Goal: Transaction & Acquisition: Purchase product/service

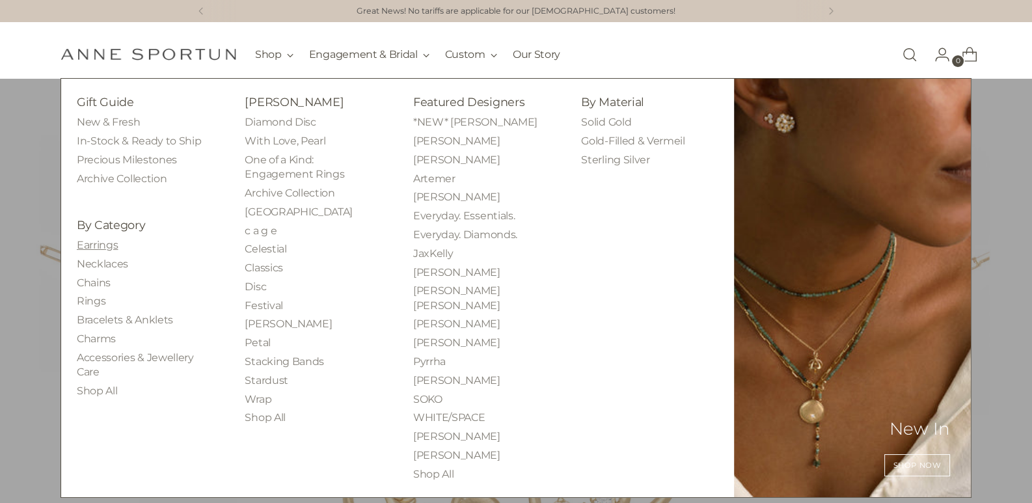
click at [106, 248] on link "Earrings" at bounding box center [97, 245] width 41 height 12
click at [90, 241] on link "Earrings" at bounding box center [97, 245] width 41 height 12
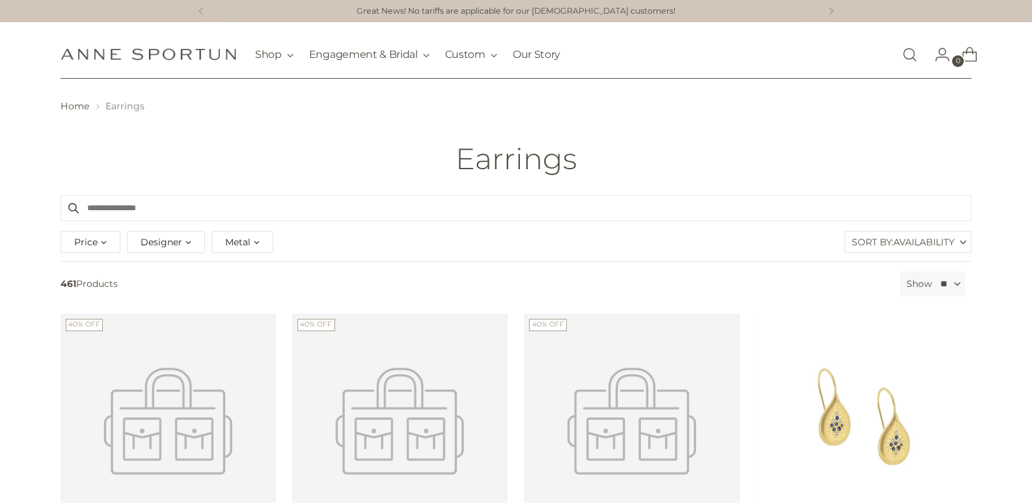
click at [138, 209] on input "Search products" at bounding box center [515, 208] width 911 height 26
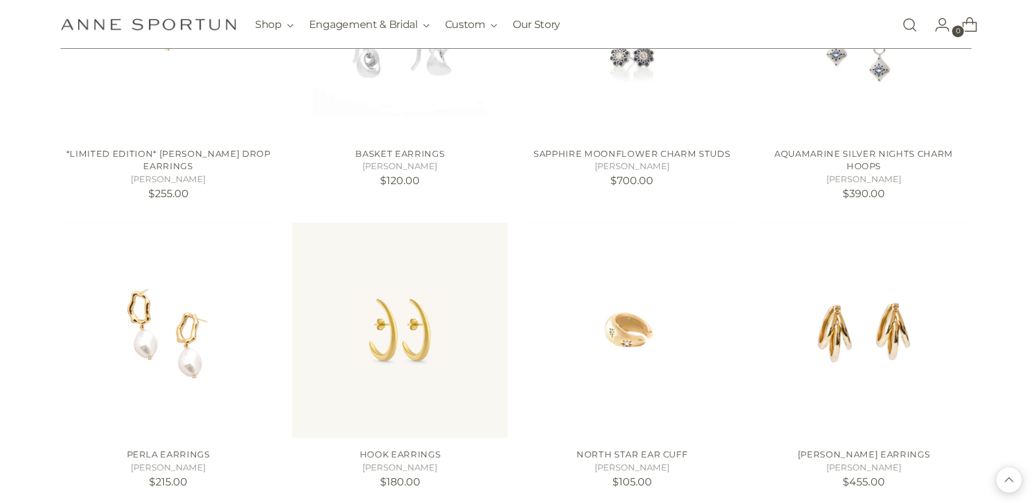
scroll to position [1366, 0]
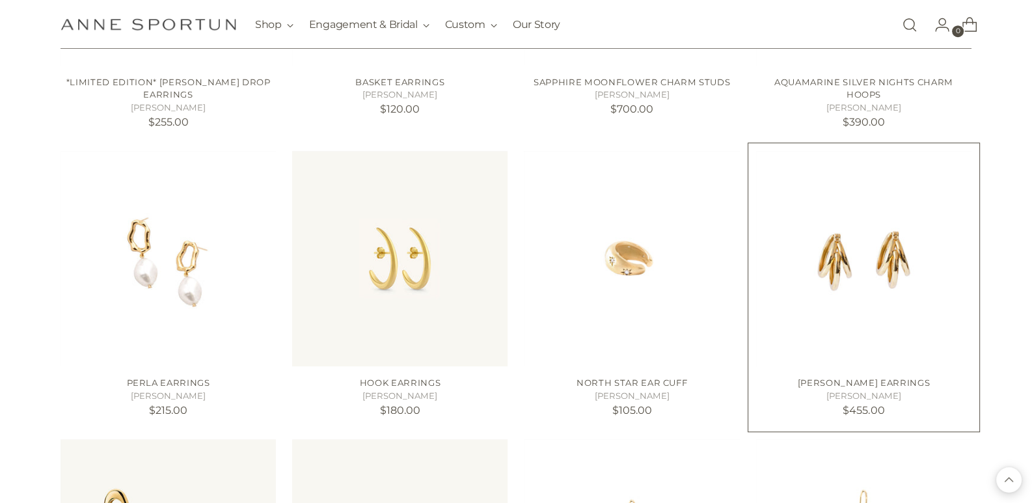
click at [0, 0] on img "Dani Maxi Earrings" at bounding box center [0, 0] width 0 height 0
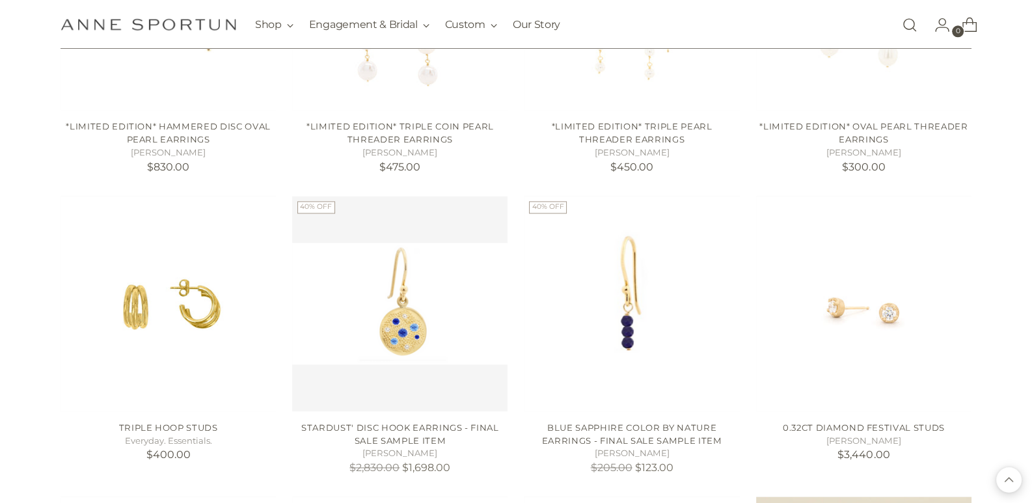
scroll to position [2471, 0]
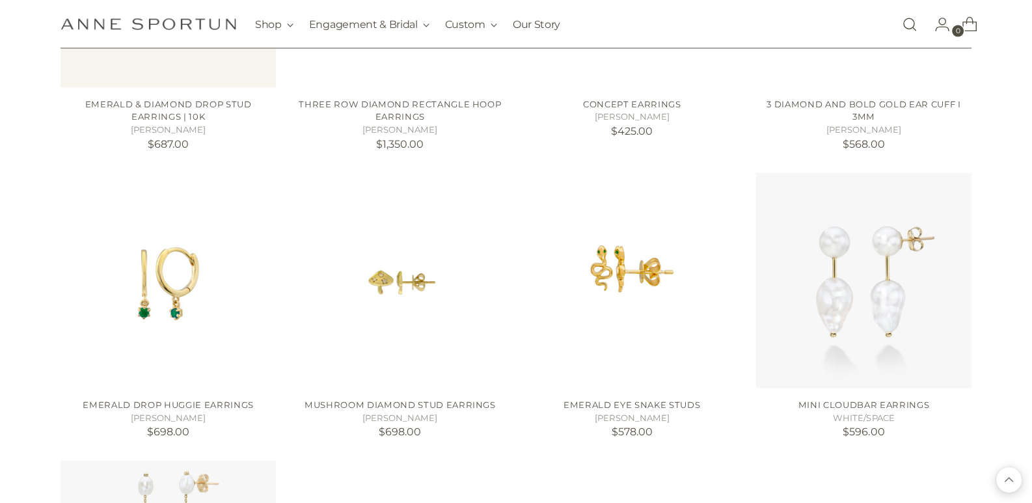
scroll to position [3447, 0]
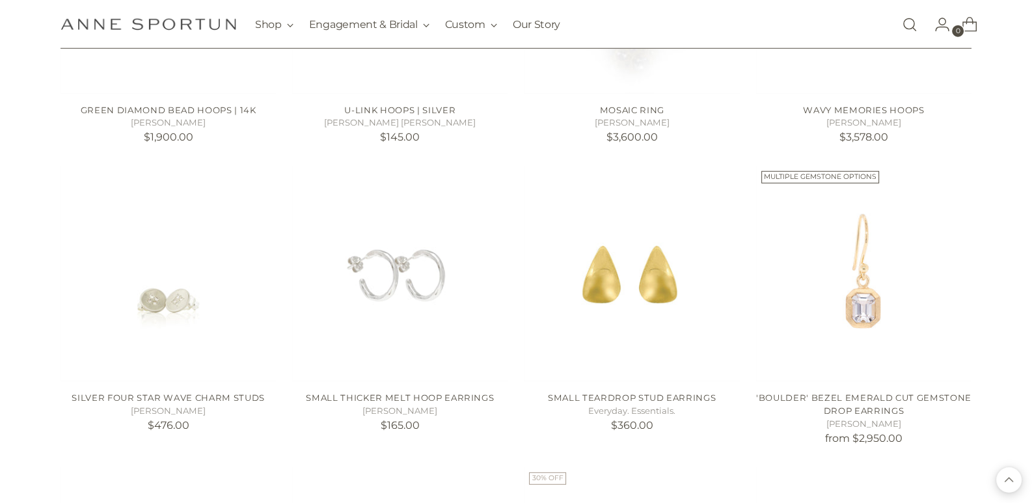
scroll to position [4357, 0]
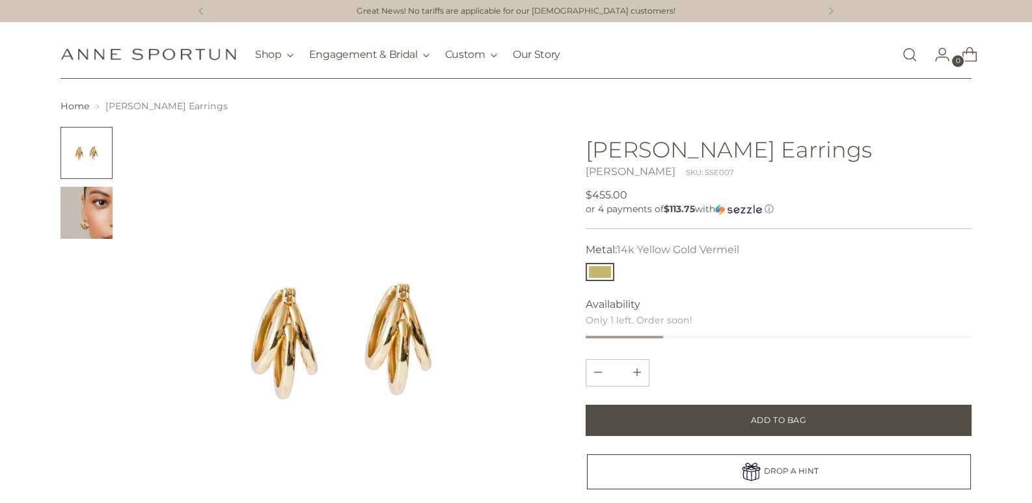
click at [98, 234] on img "Change image to image 2" at bounding box center [86, 213] width 52 height 52
